Goal: Information Seeking & Learning: Learn about a topic

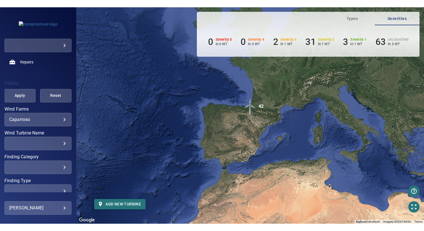
scroll to position [111, 0]
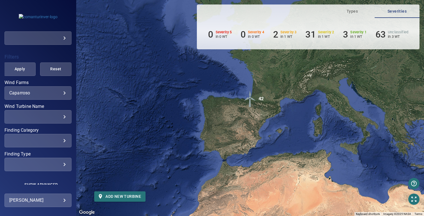
click at [38, 86] on div "Caparroso ********* ​" at bounding box center [37, 92] width 67 height 13
click at [35, 93] on body "**********" at bounding box center [212, 108] width 424 height 216
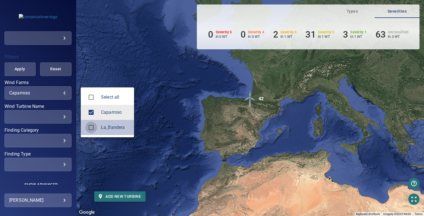
type input "**********"
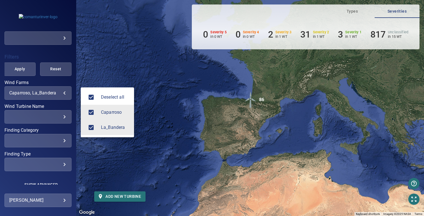
click at [138, 60] on div at bounding box center [212, 108] width 424 height 216
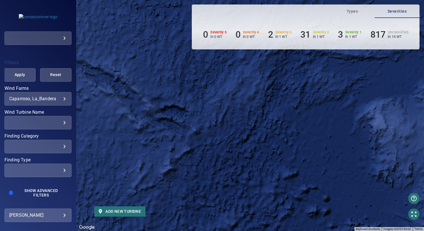
scroll to position [106, 0]
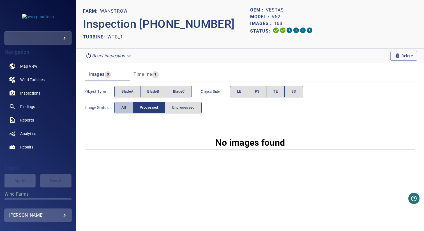
click at [124, 111] on button "All" at bounding box center [123, 108] width 19 height 12
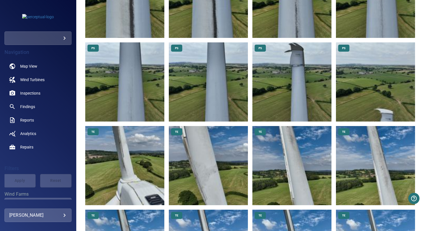
scroll to position [580, 0]
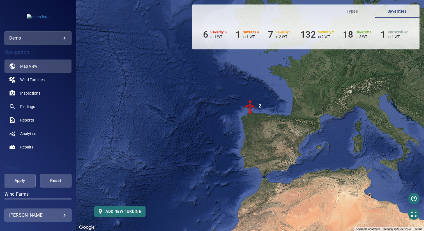
click at [52, 36] on body "**********" at bounding box center [212, 115] width 424 height 231
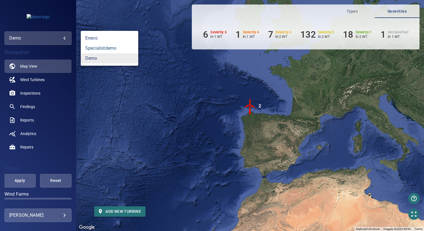
click at [123, 51] on link "specialistdemo" at bounding box center [110, 48] width 58 height 10
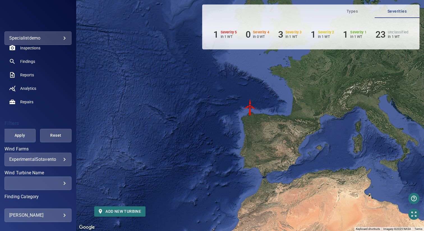
scroll to position [78, 0]
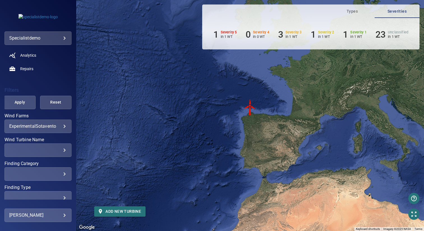
click at [41, 127] on body "**********" at bounding box center [212, 115] width 424 height 231
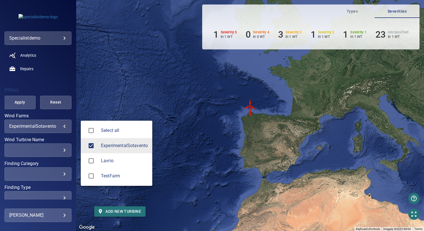
click at [146, 64] on div at bounding box center [212, 115] width 424 height 231
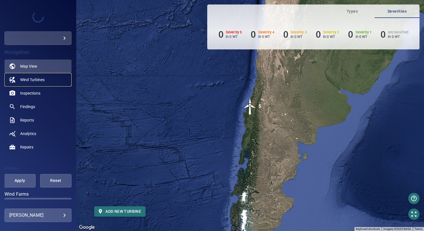
click at [40, 78] on span "Wind Turbines" at bounding box center [32, 80] width 24 height 6
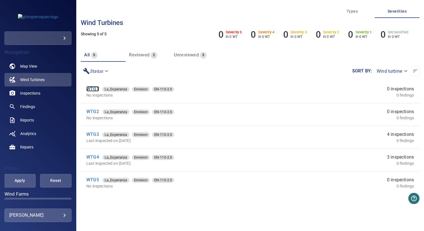
click at [89, 88] on link "WTG1" at bounding box center [92, 88] width 13 height 5
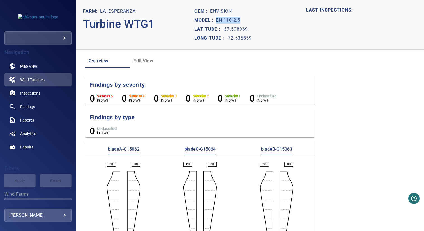
drag, startPoint x: 215, startPoint y: 20, endPoint x: 256, endPoint y: 20, distance: 40.7
click at [256, 20] on div "Model : EN-110-2.5" at bounding box center [249, 20] width 111 height 9
copy p "EN-110-2.5"
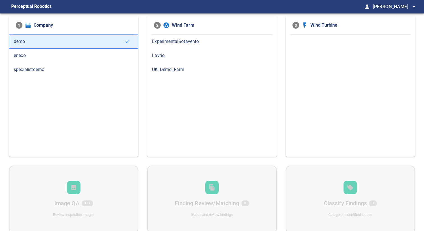
click at [189, 40] on span "ExperimentalSotavento" at bounding box center [212, 41] width 120 height 7
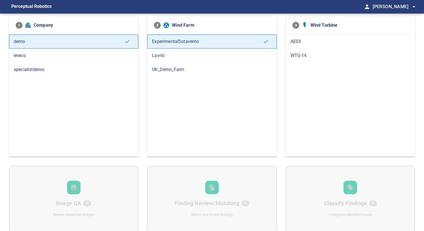
click at [173, 58] on span "Lavrio" at bounding box center [212, 55] width 120 height 7
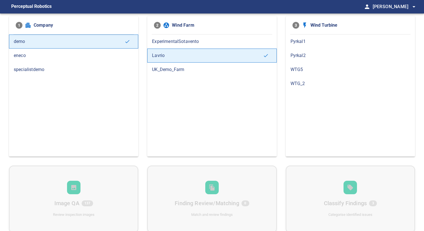
click at [178, 70] on span "UK_Demo_Farm" at bounding box center [212, 69] width 120 height 7
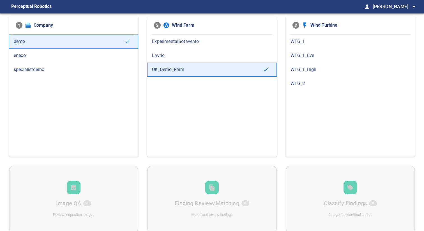
click at [69, 68] on span "specialistdemo" at bounding box center [74, 69] width 120 height 7
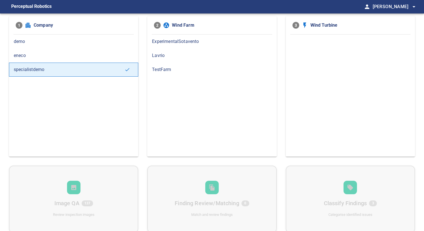
click at [203, 43] on span "ExperimentalSotavento" at bounding box center [212, 41] width 120 height 7
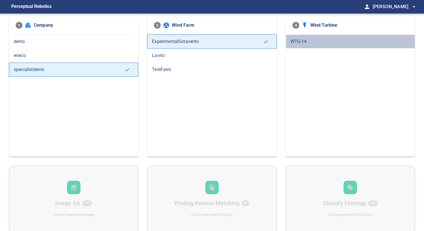
click at [293, 37] on div "WTG-14" at bounding box center [350, 42] width 129 height 14
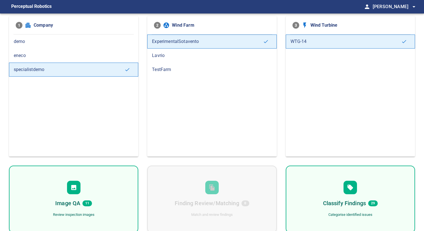
click at [196, 53] on span "Lavrio" at bounding box center [212, 55] width 120 height 7
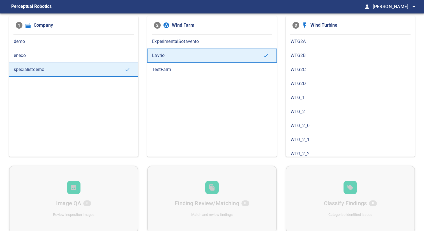
click at [209, 68] on span "TestFarm" at bounding box center [212, 69] width 120 height 7
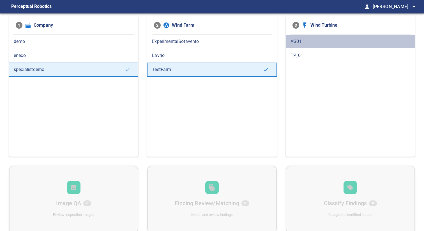
click at [308, 39] on span "AG01" at bounding box center [351, 41] width 120 height 7
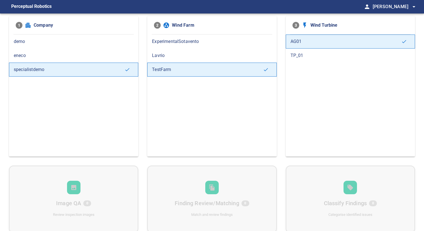
click at [298, 54] on span "TP_01" at bounding box center [351, 55] width 120 height 7
